Goal: Information Seeking & Learning: Compare options

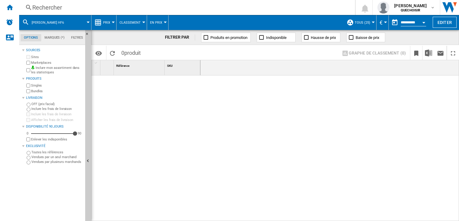
click at [216, 7] on div "Rechercher" at bounding box center [185, 7] width 307 height 8
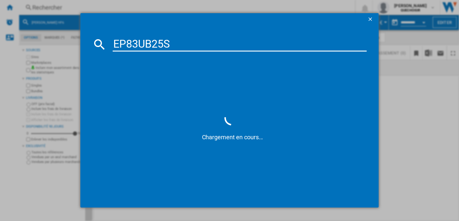
type input "EP83UB25"
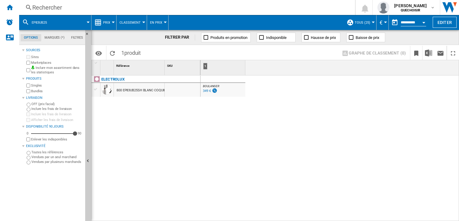
click at [150, 88] on div "800 EP83UB25SH BLANC COQUILLAGE" at bounding box center [145, 90] width 57 height 14
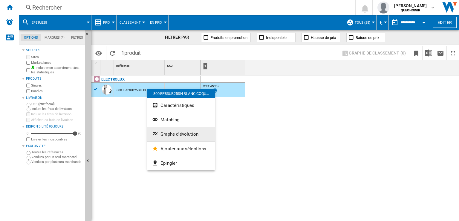
click at [165, 129] on button "Graphe d'évolution" at bounding box center [181, 134] width 68 height 14
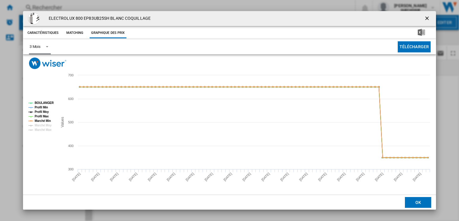
click at [40, 48] on div "3 Mois" at bounding box center [35, 46] width 11 height 4
click at [40, 59] on div "6 Mois" at bounding box center [34, 61] width 11 height 5
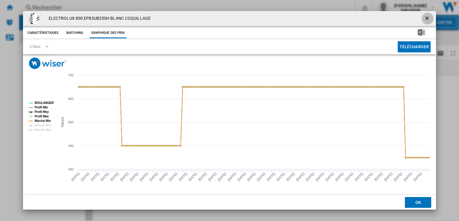
click at [429, 18] on ng-md-icon "getI18NText('BUTTONS.CLOSE_DIALOG')" at bounding box center [427, 18] width 7 height 7
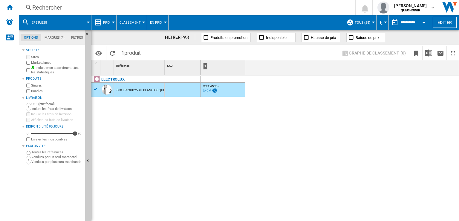
click at [203, 92] on div "349 €" at bounding box center [207, 91] width 8 height 4
click at [204, 10] on div "Rechercher" at bounding box center [185, 7] width 307 height 8
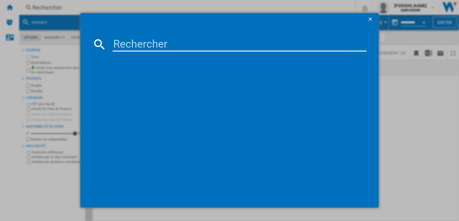
type input "Qrevo 5AE"
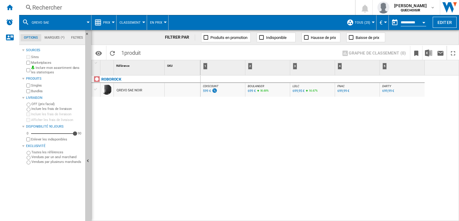
click at [388, 89] on div "699,99 €" at bounding box center [388, 91] width 12 height 4
click at [252, 90] on div "699 €" at bounding box center [252, 91] width 8 height 4
click at [161, 9] on div "Rechercher" at bounding box center [185, 7] width 307 height 8
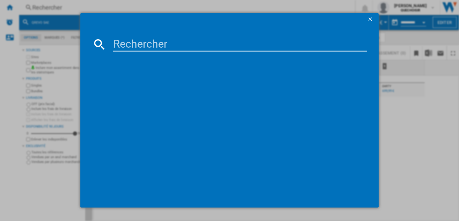
type input "BCS1041WAC"
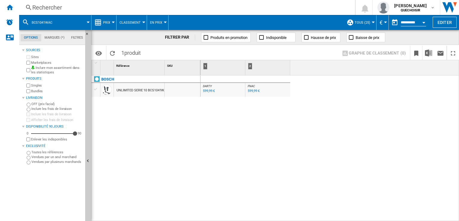
click at [137, 90] on div "UNLIMITED SERIE 10 BCS1041WAC NOIR" at bounding box center [147, 90] width 60 height 14
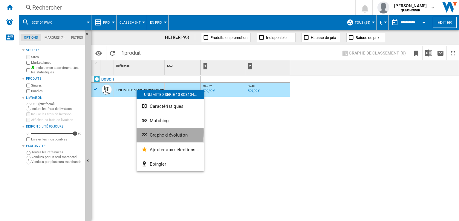
click at [163, 132] on button "Graphe d'évolution" at bounding box center [171, 135] width 68 height 14
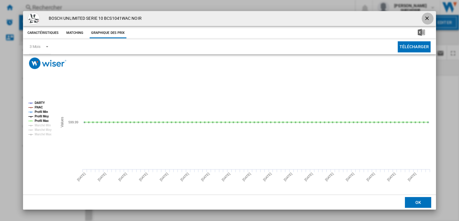
click at [425, 19] on ng-md-icon "getI18NText('BUTTONS.CLOSE_DIALOG')" at bounding box center [427, 18] width 7 height 7
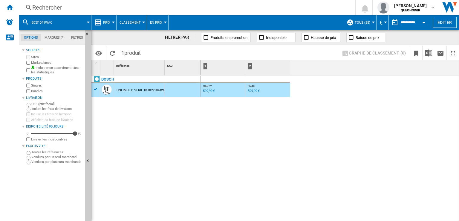
click at [211, 91] on div "599,99 €" at bounding box center [209, 91] width 12 height 4
click at [166, 7] on div "Rechercher" at bounding box center [185, 7] width 307 height 8
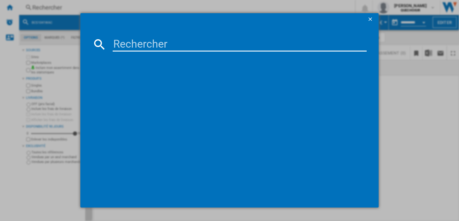
click at [124, 43] on input at bounding box center [240, 44] width 254 height 14
click at [164, 44] on input at bounding box center [240, 44] width 254 height 14
paste input "BCS1041WAC"
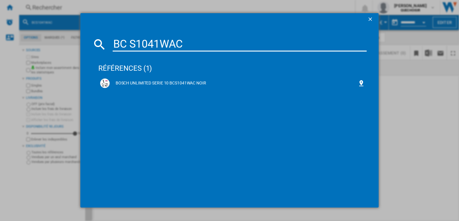
drag, startPoint x: 125, startPoint y: 43, endPoint x: 122, endPoint y: 43, distance: 3.3
click at [122, 43] on input "BC S1041WAC" at bounding box center [240, 44] width 254 height 14
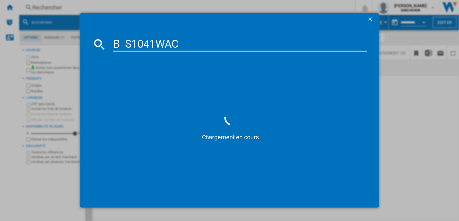
drag, startPoint x: 161, startPoint y: 39, endPoint x: 252, endPoint y: 37, distance: 90.9
click at [250, 38] on input "B S1041WAC" at bounding box center [240, 44] width 254 height 14
type input "B S104"
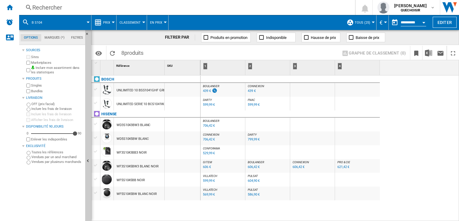
click at [206, 91] on div "439 €" at bounding box center [207, 91] width 8 height 4
